Goal: Information Seeking & Learning: Find specific fact

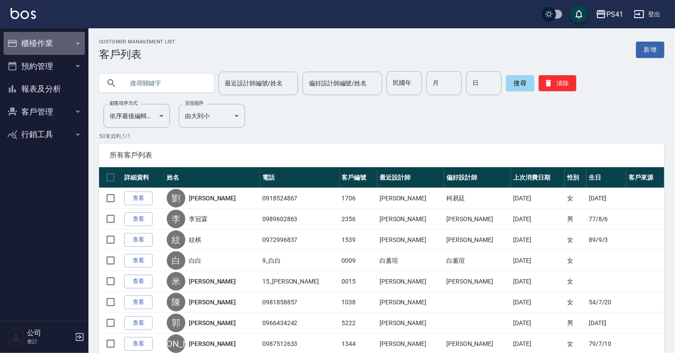
click at [82, 41] on button "櫃檯作業" at bounding box center [44, 43] width 81 height 23
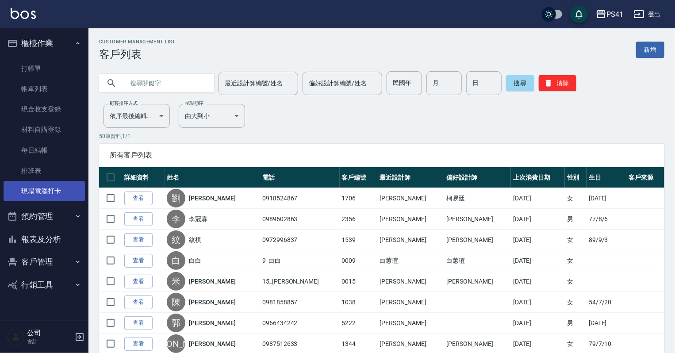
drag, startPoint x: 54, startPoint y: 187, endPoint x: 53, endPoint y: 180, distance: 6.6
click at [54, 187] on link "現場電腦打卡" at bounding box center [44, 191] width 81 height 20
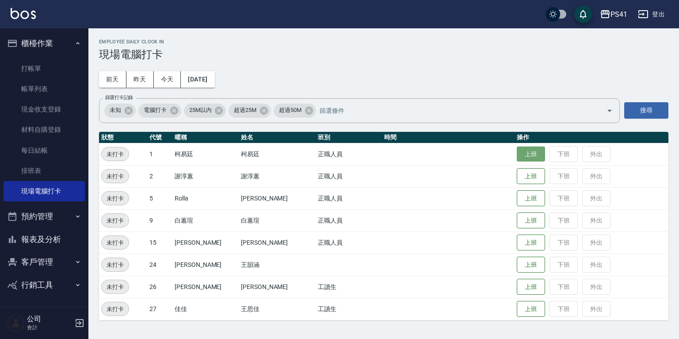
click at [517, 149] on button "上班" at bounding box center [531, 153] width 28 height 15
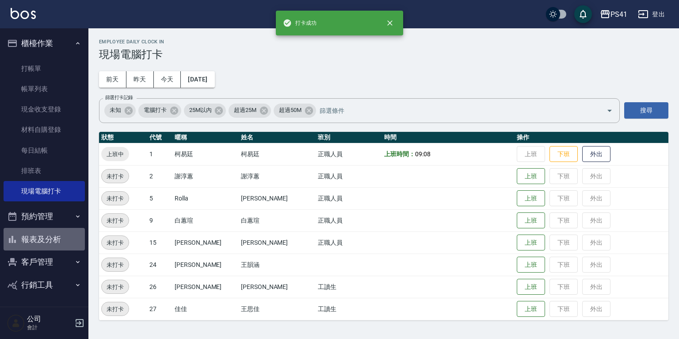
click at [46, 235] on button "報表及分析" at bounding box center [44, 239] width 81 height 23
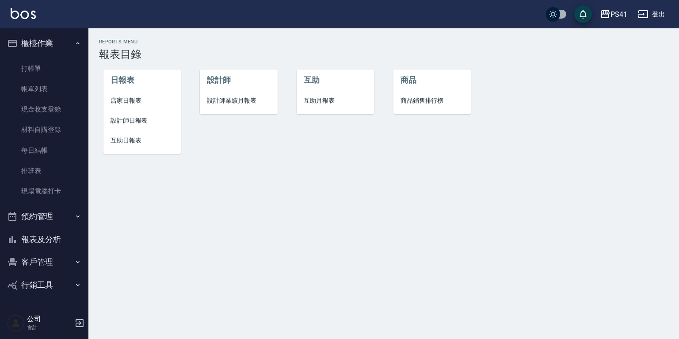
click at [135, 121] on span "設計師日報表" at bounding box center [142, 120] width 63 height 9
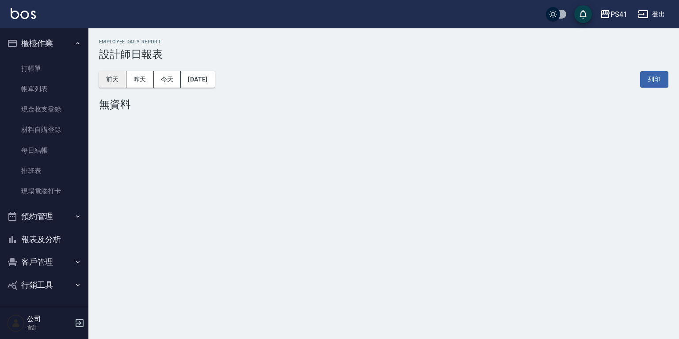
click at [115, 78] on button "前天" at bounding box center [112, 79] width 27 height 16
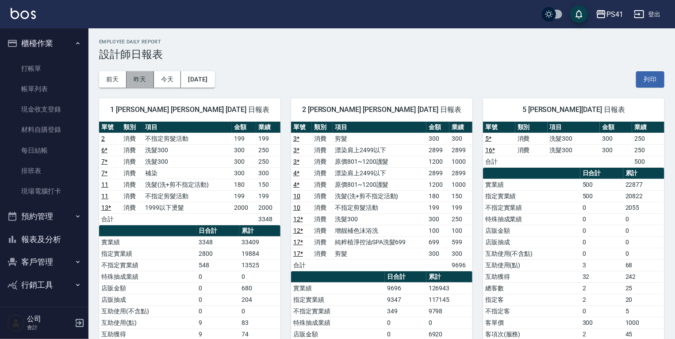
click at [145, 75] on button "昨天" at bounding box center [139, 79] width 27 height 16
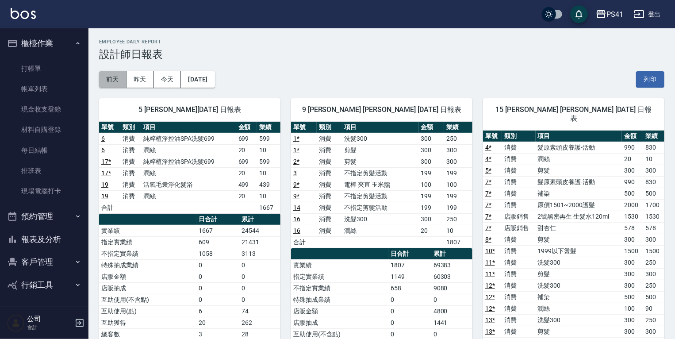
click at [113, 78] on button "前天" at bounding box center [112, 79] width 27 height 16
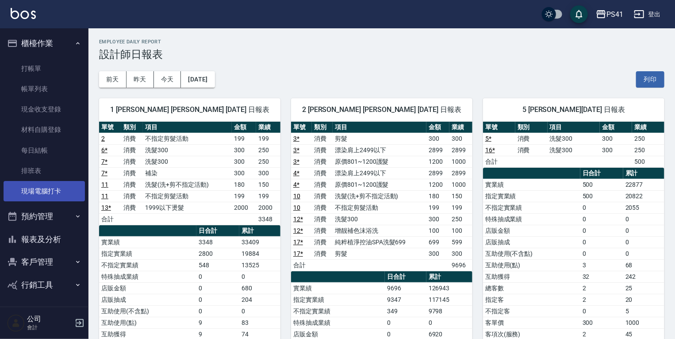
click at [34, 188] on link "現場電腦打卡" at bounding box center [44, 191] width 81 height 20
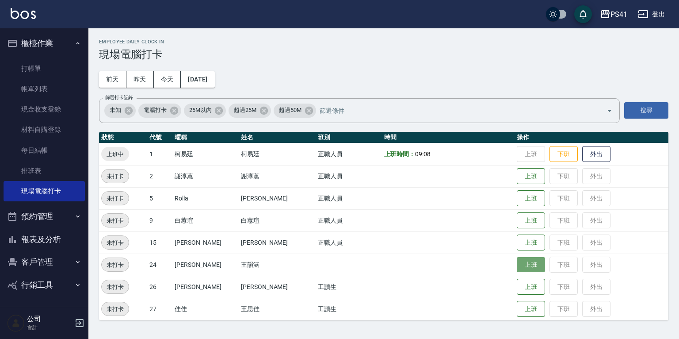
click at [517, 266] on button "上班" at bounding box center [531, 264] width 28 height 15
click at [517, 245] on button "上班" at bounding box center [531, 242] width 28 height 15
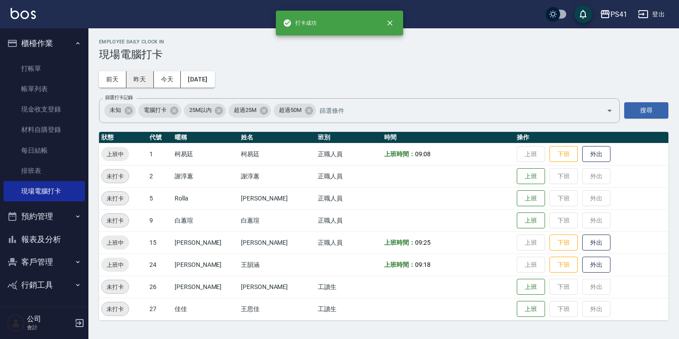
click at [138, 82] on button "昨天" at bounding box center [139, 79] width 27 height 16
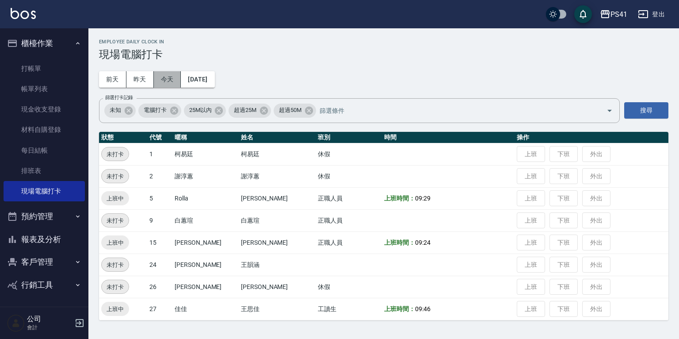
click at [159, 80] on button "今天" at bounding box center [167, 79] width 27 height 16
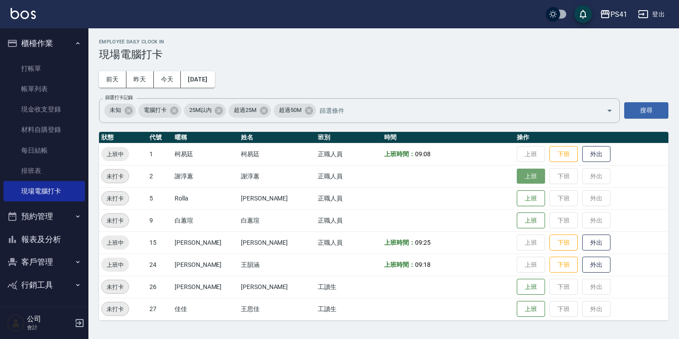
click at [524, 178] on button "上班" at bounding box center [531, 175] width 28 height 15
click at [522, 195] on button "上班" at bounding box center [531, 198] width 28 height 15
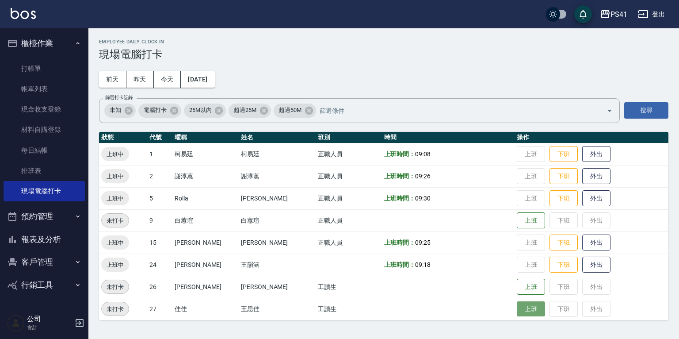
click at [517, 310] on button "上班" at bounding box center [531, 308] width 28 height 15
click at [52, 241] on button "報表及分析" at bounding box center [44, 239] width 81 height 23
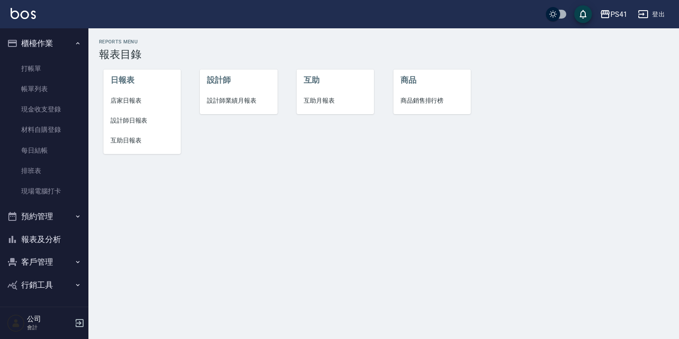
click at [50, 217] on button "預約管理" at bounding box center [44, 216] width 81 height 23
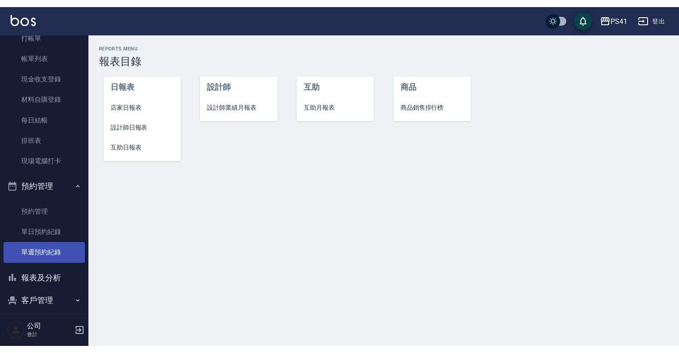
scroll to position [68, 0]
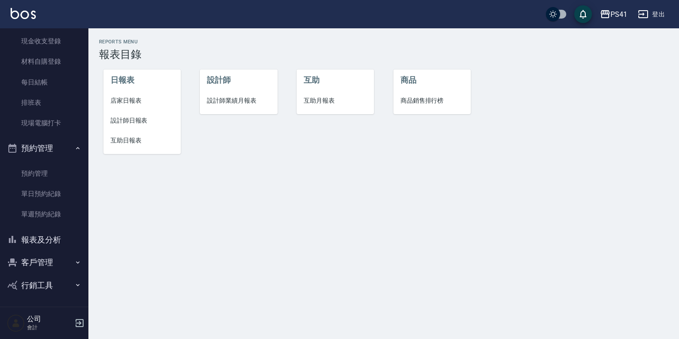
click at [57, 266] on button "客戶管理" at bounding box center [44, 262] width 81 height 23
click at [45, 280] on link "客戶列表" at bounding box center [44, 287] width 81 height 20
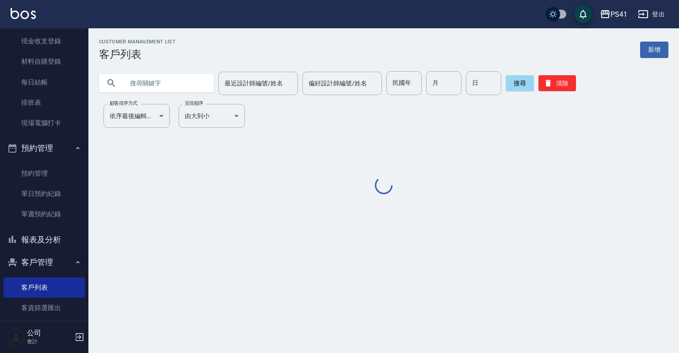
drag, startPoint x: 170, startPoint y: 80, endPoint x: 142, endPoint y: 85, distance: 29.2
click at [170, 80] on input "text" at bounding box center [165, 83] width 83 height 24
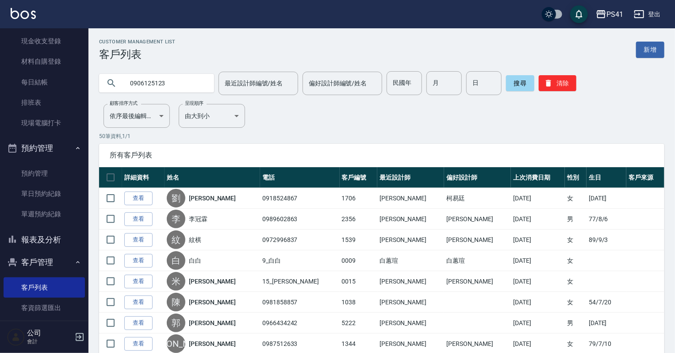
type input "0906125123"
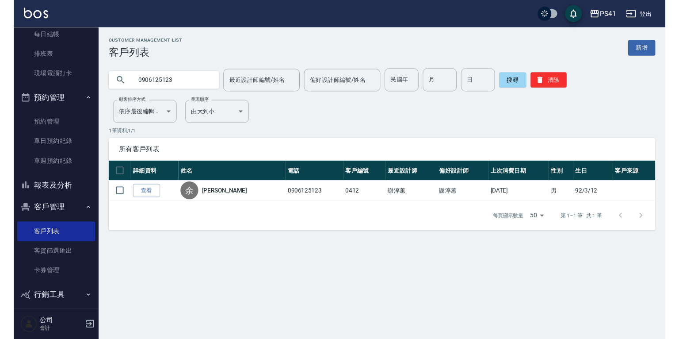
scroll to position [122, 0]
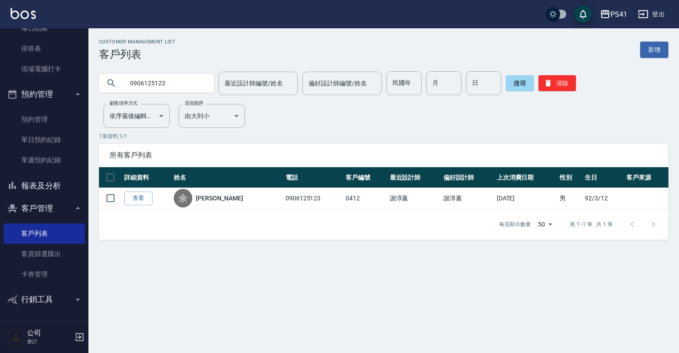
click at [52, 184] on button "報表及分析" at bounding box center [44, 185] width 81 height 23
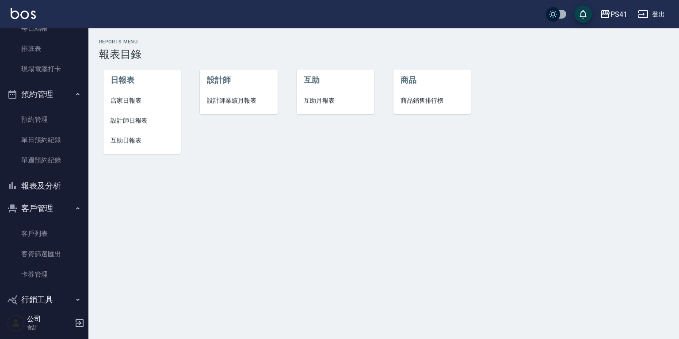
click at [312, 101] on span "互助月報表" at bounding box center [335, 100] width 63 height 9
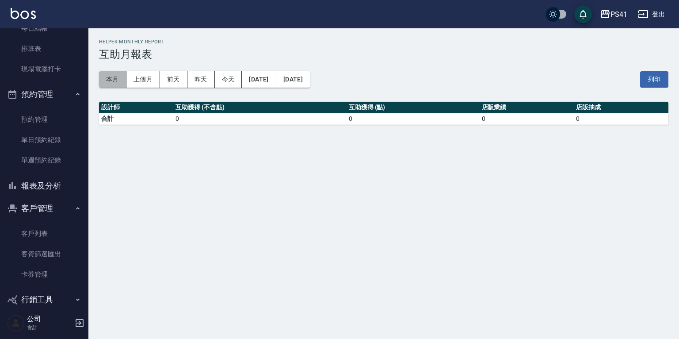
click at [119, 80] on button "本月" at bounding box center [112, 79] width 27 height 16
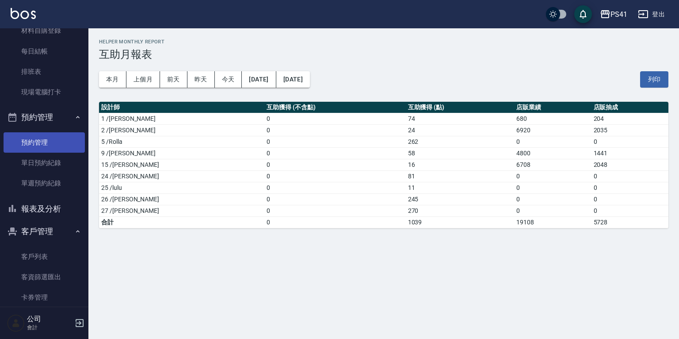
scroll to position [87, 0]
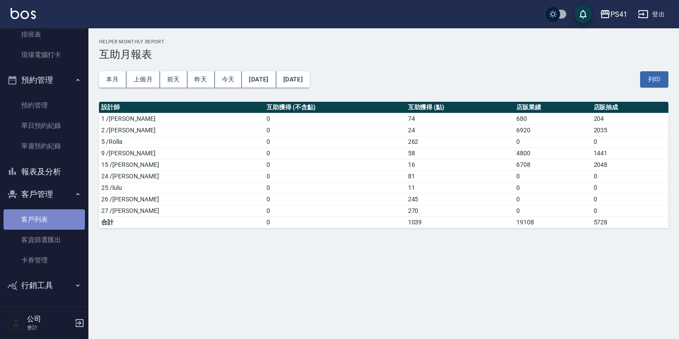
click at [44, 220] on link "客戶列表" at bounding box center [44, 219] width 81 height 20
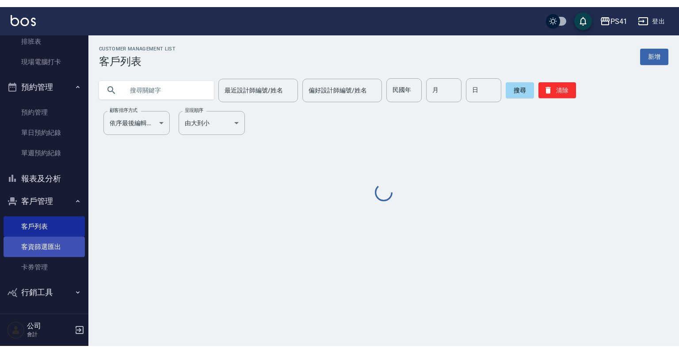
scroll to position [122, 0]
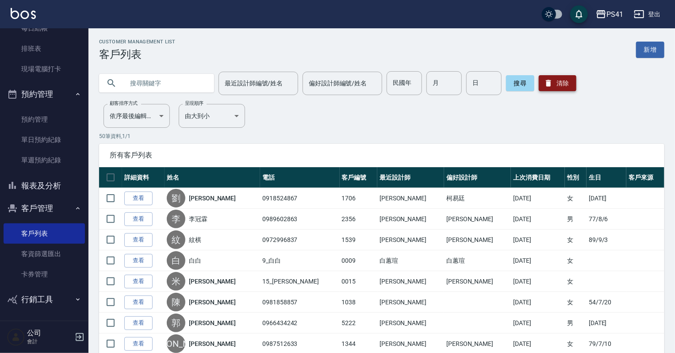
click at [561, 83] on button "清除" at bounding box center [558, 83] width 38 height 16
click at [150, 85] on input "text" at bounding box center [165, 83] width 83 height 24
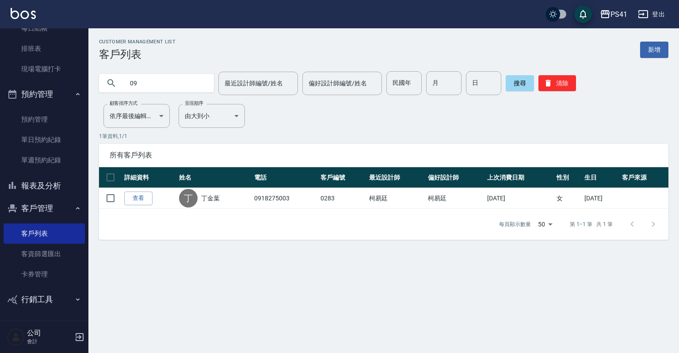
type input "0"
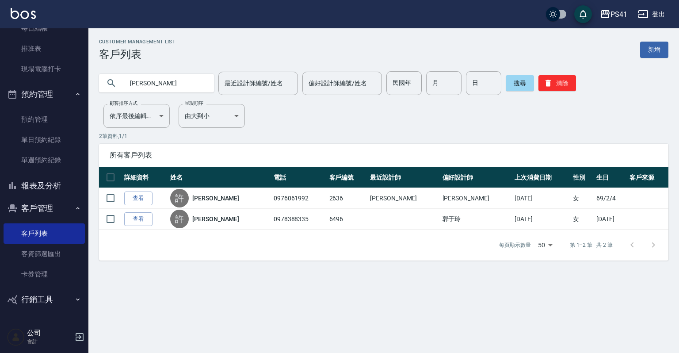
type input "許"
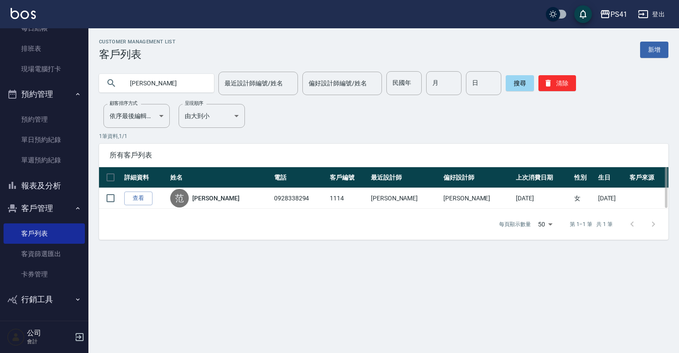
type input "范"
type input "0976061992"
click at [565, 83] on button "清除" at bounding box center [558, 83] width 38 height 16
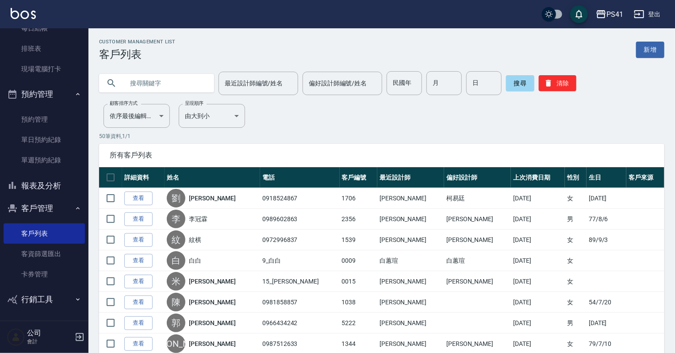
click at [175, 84] on input "text" at bounding box center [165, 83] width 83 height 24
type input "0971026027"
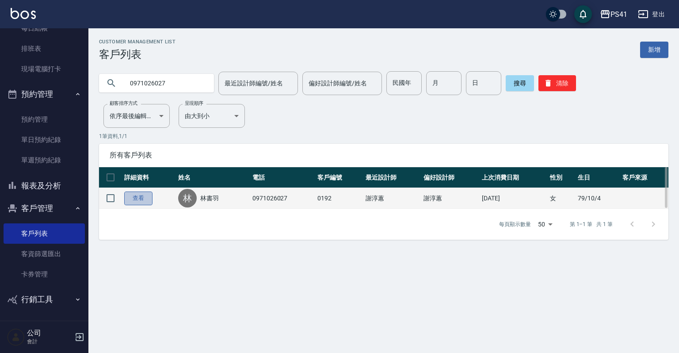
click at [142, 199] on link "查看" at bounding box center [138, 198] width 28 height 14
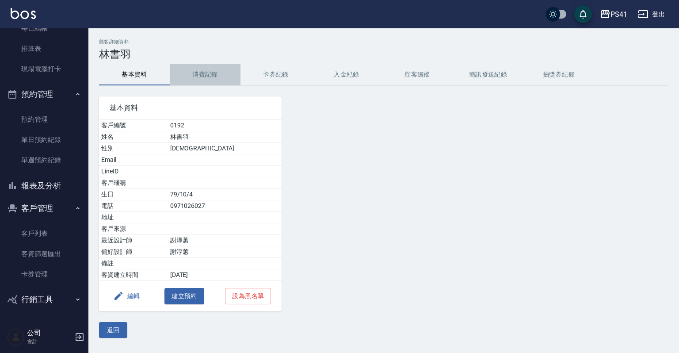
click at [203, 77] on button "消費記錄" at bounding box center [205, 74] width 71 height 21
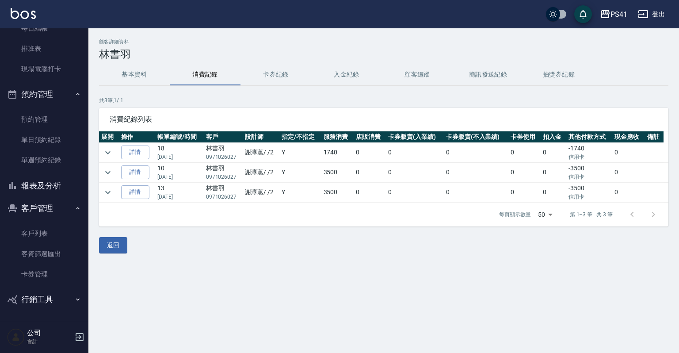
click at [142, 74] on button "基本資料" at bounding box center [134, 74] width 71 height 21
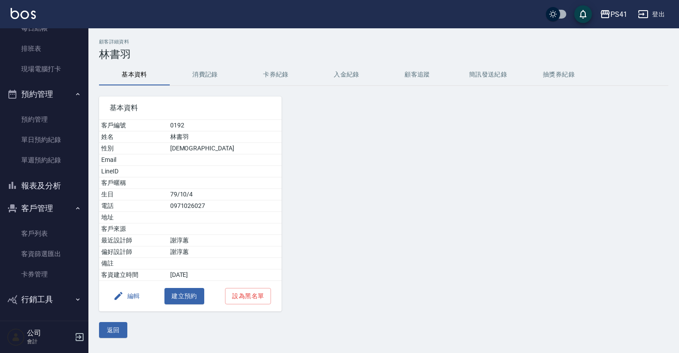
click at [202, 78] on button "消費記錄" at bounding box center [205, 74] width 71 height 21
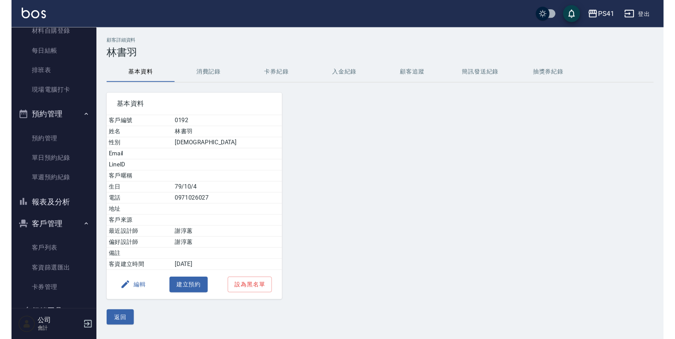
scroll to position [106, 0]
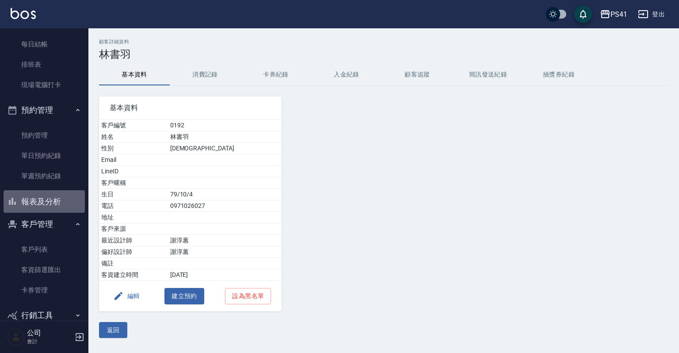
click at [59, 207] on button "報表及分析" at bounding box center [44, 201] width 81 height 23
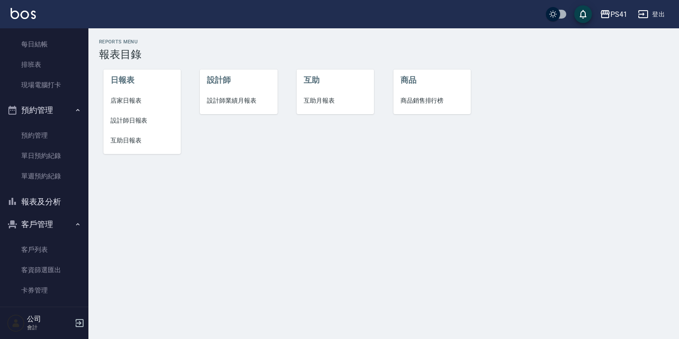
click at [126, 122] on span "設計師日報表" at bounding box center [142, 120] width 63 height 9
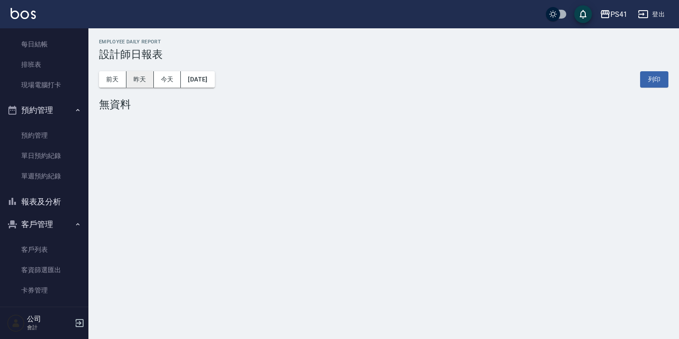
click at [136, 82] on button "昨天" at bounding box center [139, 79] width 27 height 16
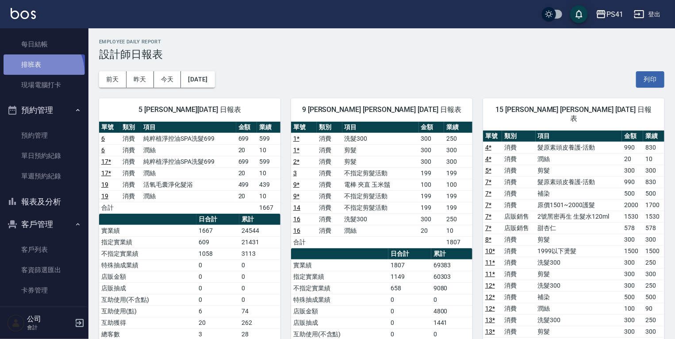
click at [36, 72] on link "排班表" at bounding box center [44, 64] width 81 height 20
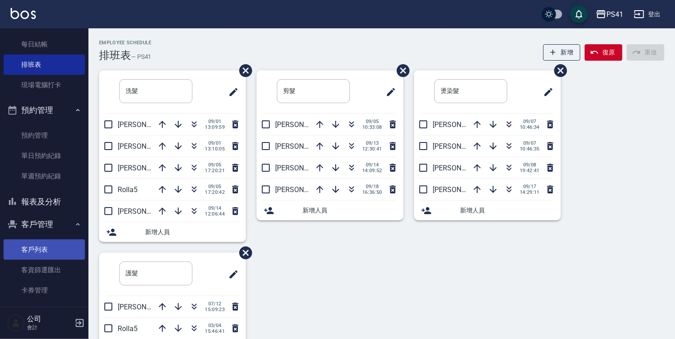
click at [35, 251] on link "客戶列表" at bounding box center [44, 249] width 81 height 20
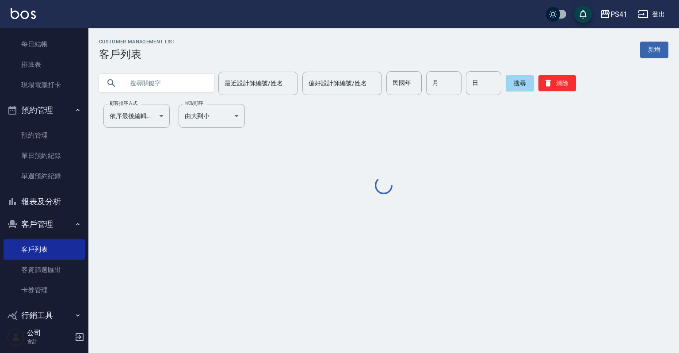
click at [134, 87] on input "text" at bounding box center [165, 83] width 83 height 24
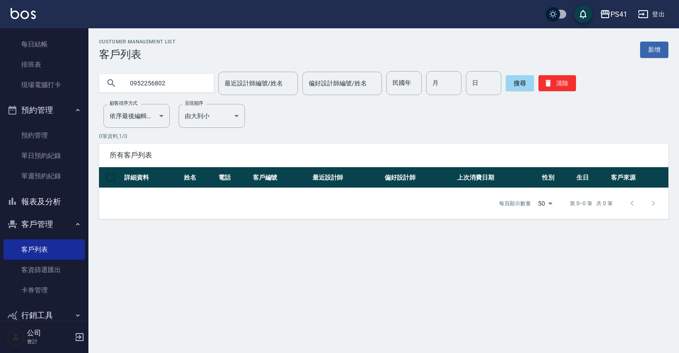
type input "0952256802"
click at [551, 85] on icon "button" at bounding box center [548, 83] width 9 height 9
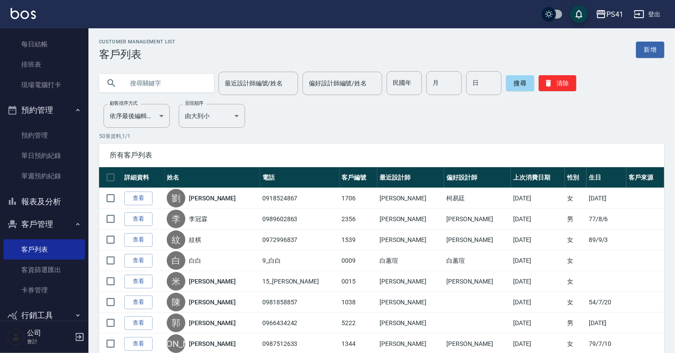
click at [191, 77] on input "text" at bounding box center [165, 83] width 83 height 24
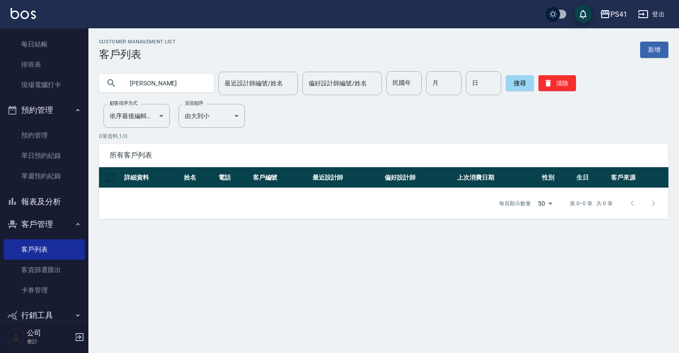
type input "周"
type input "0"
type input "0928338294"
